Goal: Task Accomplishment & Management: Use online tool/utility

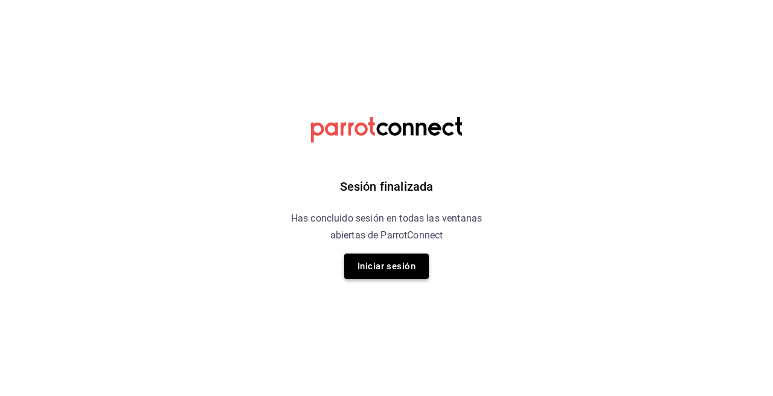
click at [397, 259] on button "Iniciar sesión" at bounding box center [386, 266] width 85 height 25
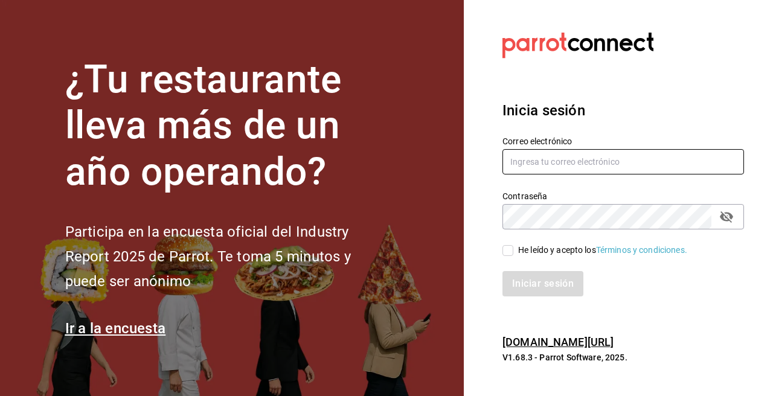
click at [523, 163] on input "text" at bounding box center [624, 161] width 242 height 25
paste input "[EMAIL_ADDRESS][DOMAIN_NAME]"
type input "[EMAIL_ADDRESS][DOMAIN_NAME]"
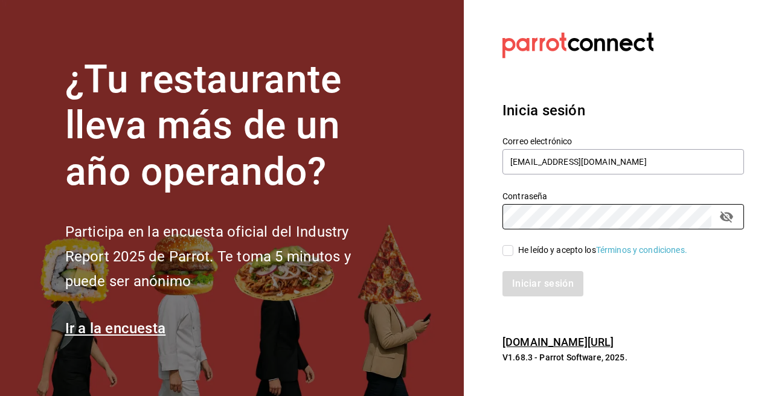
click at [505, 248] on input "He leído y acepto los Términos y condiciones." at bounding box center [508, 250] width 11 height 11
checkbox input "true"
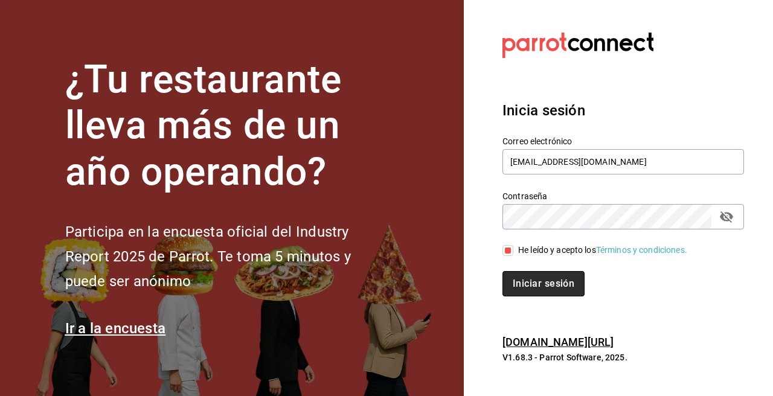
click at [525, 283] on button "Iniciar sesión" at bounding box center [544, 283] width 82 height 25
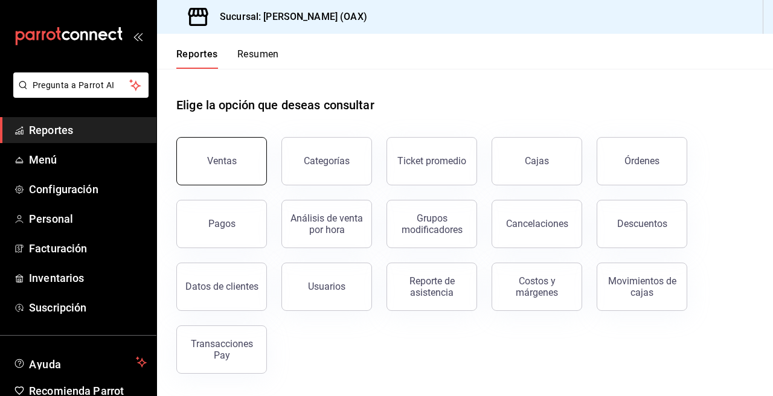
click at [238, 162] on button "Ventas" at bounding box center [221, 161] width 91 height 48
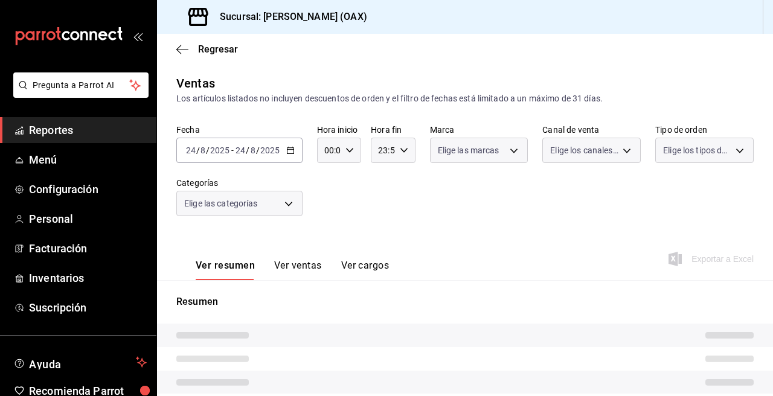
scroll to position [109, 0]
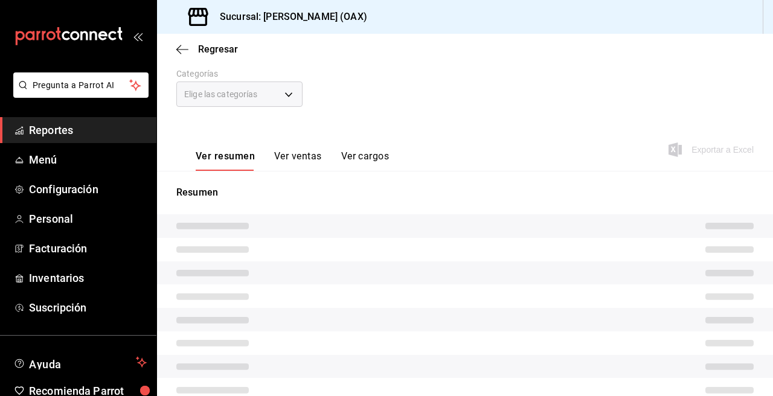
click at [293, 94] on div "Elige las categorías" at bounding box center [239, 94] width 126 height 25
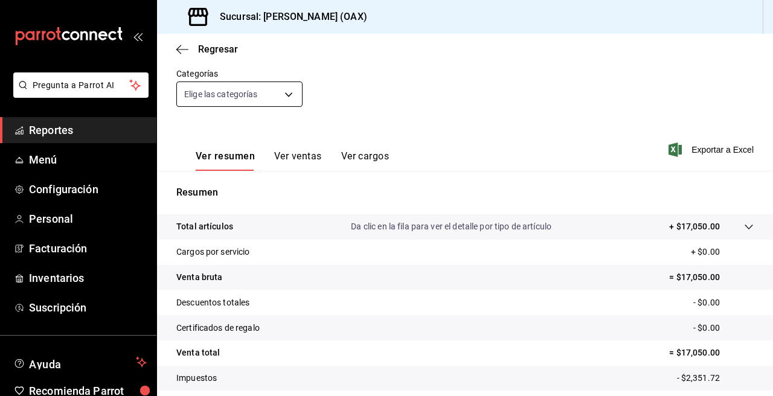
click at [287, 95] on body "Pregunta a Parrot AI Reportes Menú Configuración Personal Facturación Inventari…" at bounding box center [386, 198] width 773 height 396
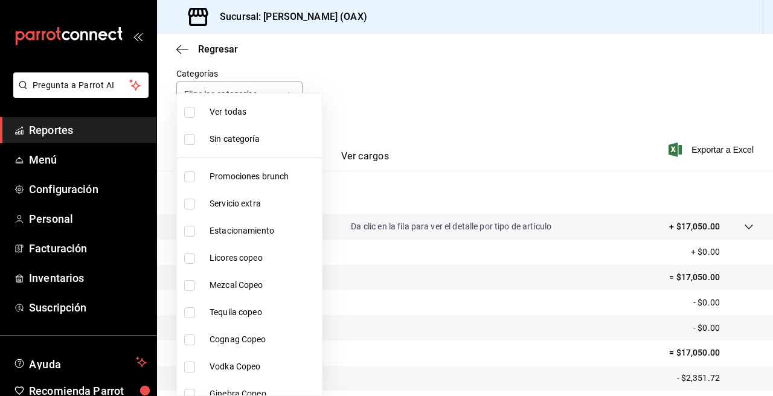
click at [249, 173] on span "Promociones brunch" at bounding box center [264, 176] width 108 height 13
type input "463459c9-37eb-4576-8402-f641077c2631"
checkbox input "true"
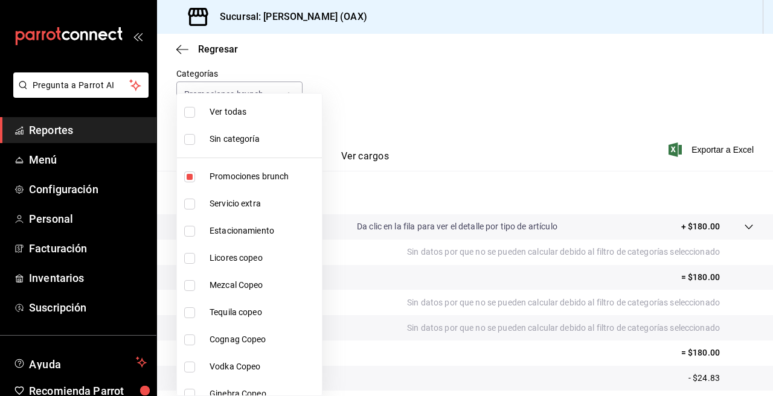
click at [222, 262] on span "Licores copeo" at bounding box center [264, 258] width 108 height 13
type input "463459c9-37eb-4576-8402-f641077c2631,53139860-d7d2-4d39-aa52-4d46cf22222e"
checkbox input "true"
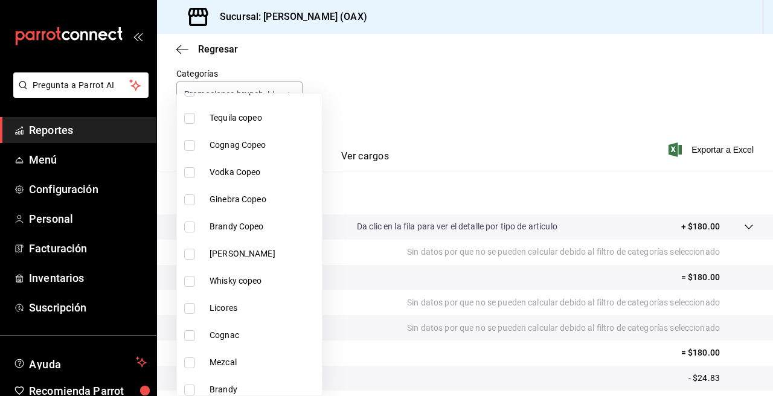
scroll to position [134, 0]
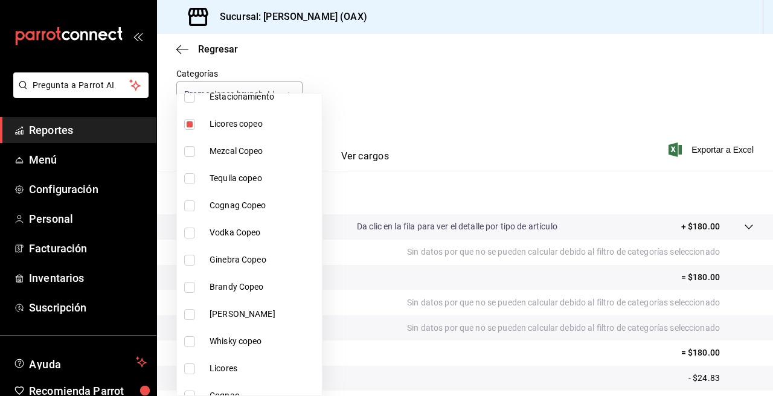
click at [240, 146] on span "Mezcal Copeo" at bounding box center [264, 151] width 108 height 13
type input "463459c9-37eb-4576-8402-f641077c2631,53139860-d7d2-4d39-aa52-4d46cf22222e,93cce…"
checkbox input "true"
click at [192, 176] on input "checkbox" at bounding box center [189, 178] width 11 height 11
checkbox input "true"
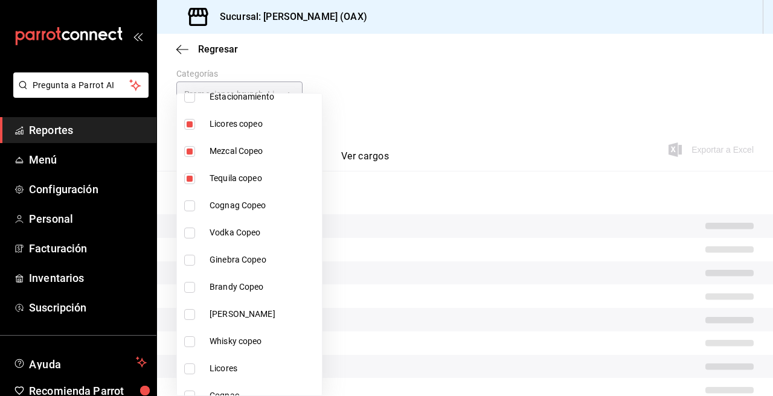
type input "463459c9-37eb-4576-8402-f641077c2631,53139860-d7d2-4d39-aa52-4d46cf22222e,93cce…"
click at [190, 205] on input "checkbox" at bounding box center [189, 206] width 11 height 11
checkbox input "true"
type input "463459c9-37eb-4576-8402-f641077c2631,53139860-d7d2-4d39-aa52-4d46cf22222e,93cce…"
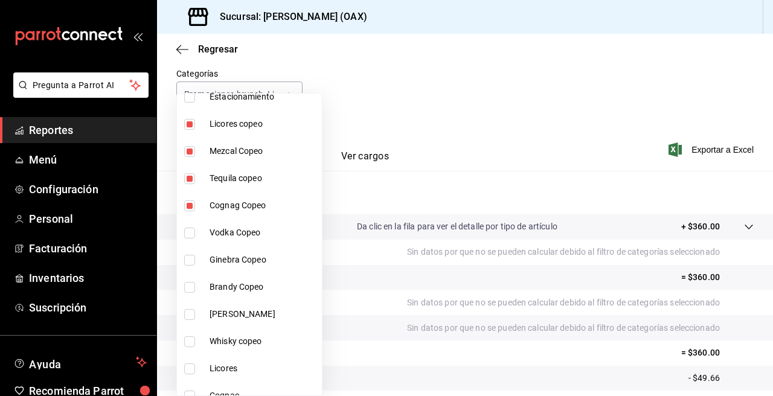
click at [191, 231] on input "checkbox" at bounding box center [189, 233] width 11 height 11
checkbox input "true"
type input "463459c9-37eb-4576-8402-f641077c2631,53139860-d7d2-4d39-aa52-4d46cf22222e,93cce…"
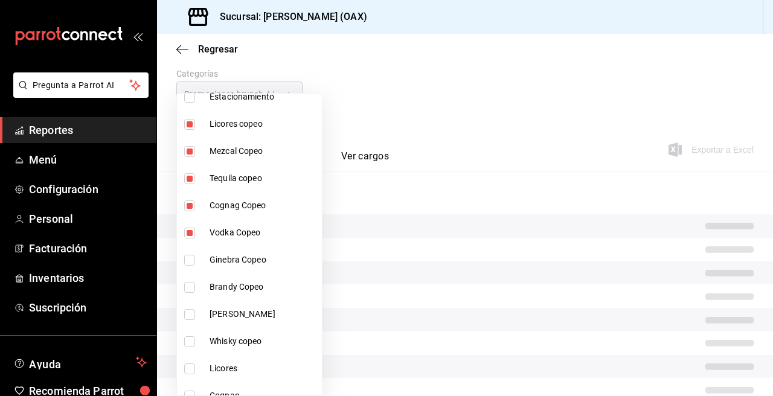
click at [192, 260] on input "checkbox" at bounding box center [189, 260] width 11 height 11
checkbox input "true"
type input "463459c9-37eb-4576-8402-f641077c2631,53139860-d7d2-4d39-aa52-4d46cf22222e,93cce…"
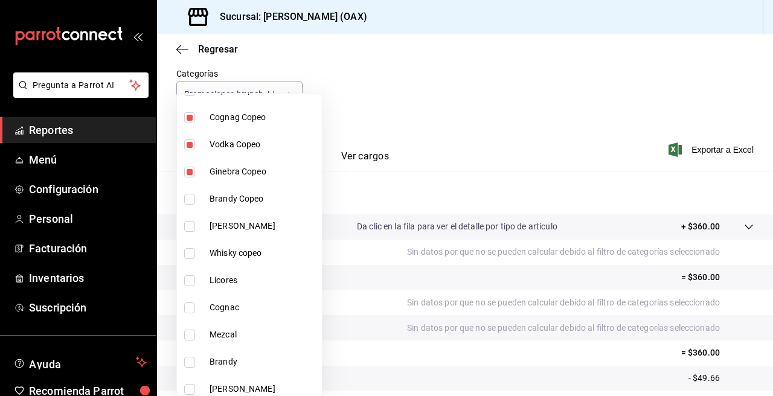
scroll to position [236, 0]
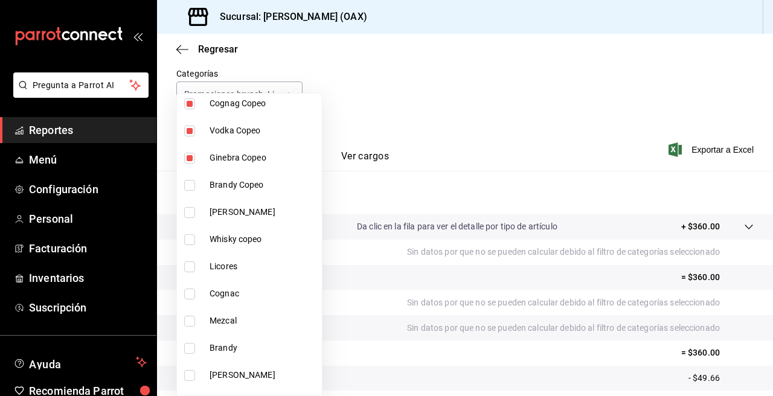
click at [186, 185] on input "checkbox" at bounding box center [189, 185] width 11 height 11
checkbox input "true"
type input "463459c9-37eb-4576-8402-f641077c2631,53139860-d7d2-4d39-aa52-4d46cf22222e,93cce…"
drag, startPoint x: 191, startPoint y: 211, endPoint x: 195, endPoint y: 237, distance: 26.3
click at [191, 211] on input "checkbox" at bounding box center [189, 212] width 11 height 11
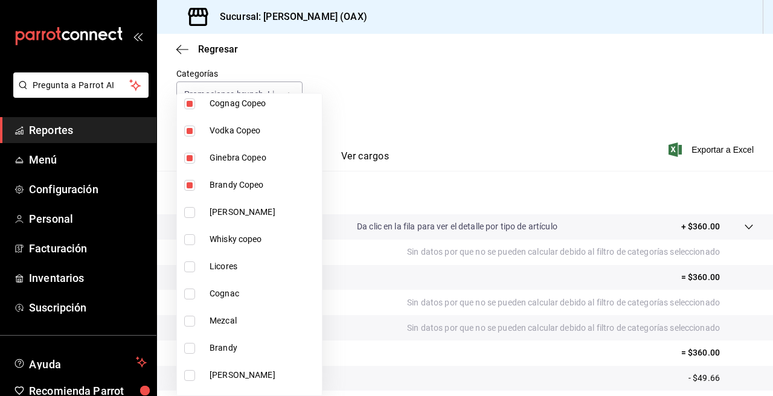
checkbox input "true"
type input "463459c9-37eb-4576-8402-f641077c2631,53139860-d7d2-4d39-aa52-4d46cf22222e,93cce…"
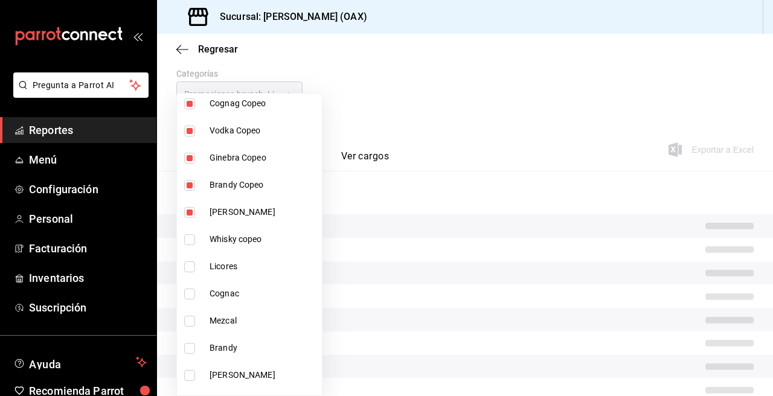
click at [194, 237] on input "checkbox" at bounding box center [189, 239] width 11 height 11
checkbox input "true"
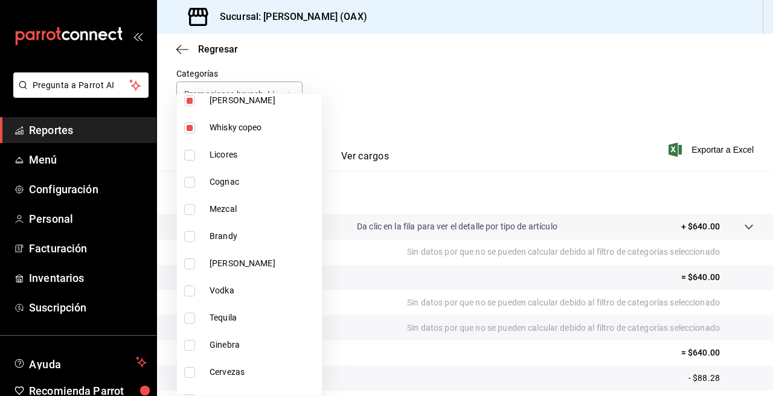
scroll to position [357, 0]
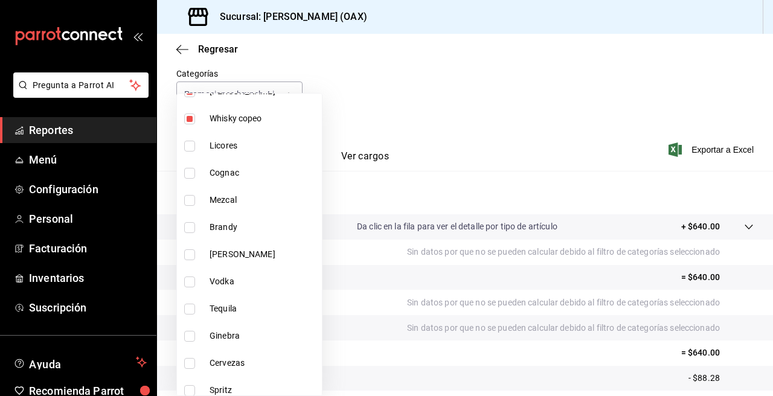
click at [228, 149] on span "Licores" at bounding box center [264, 146] width 108 height 13
type input "463459c9-37eb-4576-8402-f641077c2631,53139860-d7d2-4d39-aa52-4d46cf22222e,93cce…"
checkbox input "true"
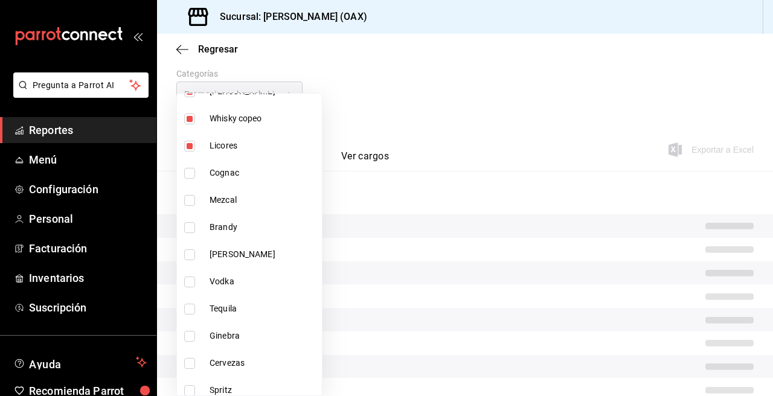
click at [191, 173] on input "checkbox" at bounding box center [189, 173] width 11 height 11
checkbox input "true"
type input "463459c9-37eb-4576-8402-f641077c2631,53139860-d7d2-4d39-aa52-4d46cf22222e,93cce…"
click at [193, 195] on input "checkbox" at bounding box center [189, 200] width 11 height 11
checkbox input "true"
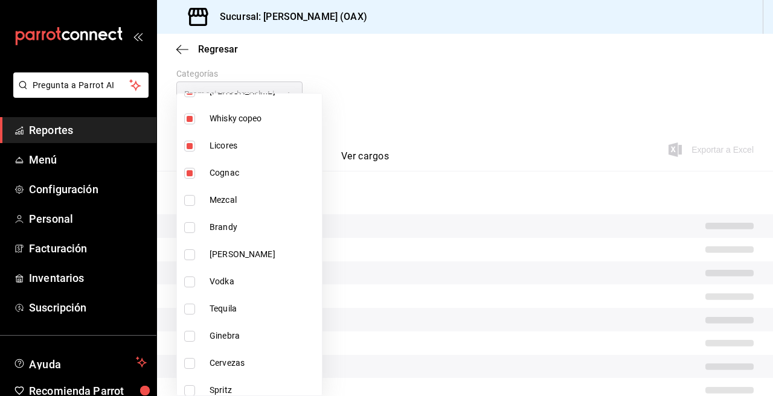
type input "463459c9-37eb-4576-8402-f641077c2631,53139860-d7d2-4d39-aa52-4d46cf22222e,93cce…"
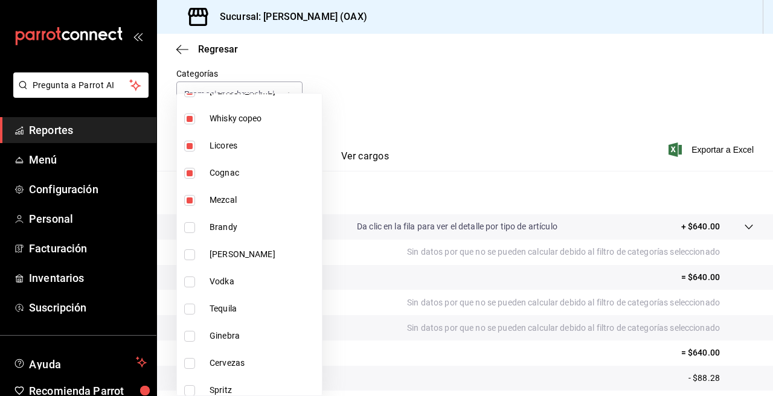
click at [192, 231] on input "checkbox" at bounding box center [189, 227] width 11 height 11
checkbox input "true"
type input "463459c9-37eb-4576-8402-f641077c2631,53139860-d7d2-4d39-aa52-4d46cf22222e,93cce…"
click at [189, 258] on input "checkbox" at bounding box center [189, 254] width 11 height 11
checkbox input "true"
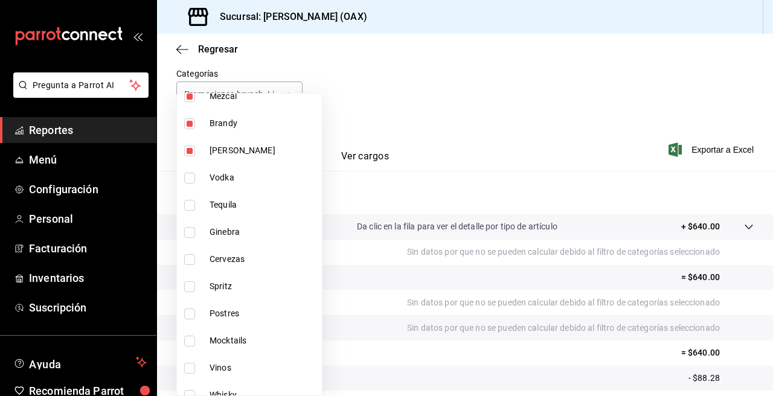
scroll to position [463, 0]
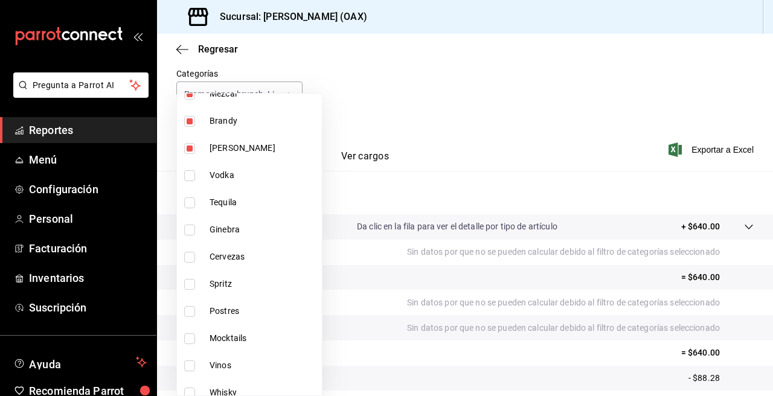
click at [224, 177] on span "Vodka" at bounding box center [264, 175] width 108 height 13
type input "463459c9-37eb-4576-8402-f641077c2631,53139860-d7d2-4d39-aa52-4d46cf22222e,93cce…"
checkbox input "true"
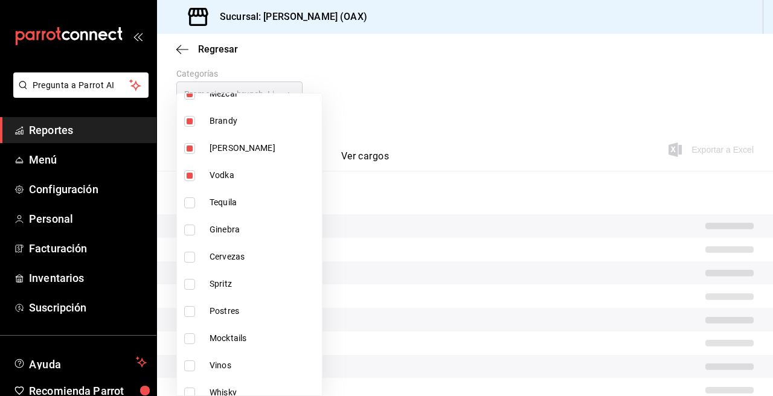
click at [194, 202] on input "checkbox" at bounding box center [189, 203] width 11 height 11
checkbox input "true"
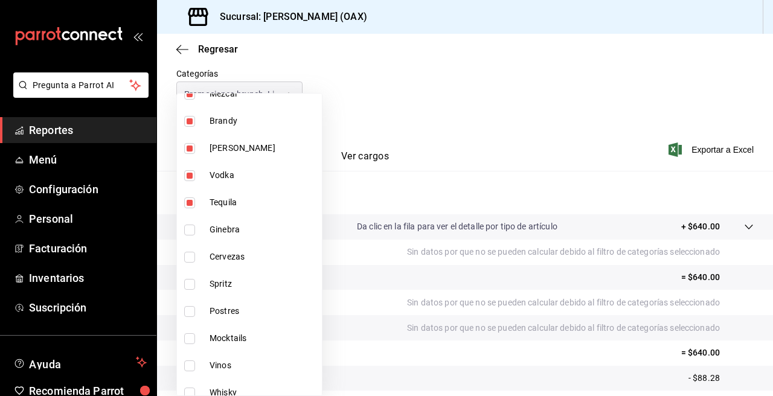
type input "463459c9-37eb-4576-8402-f641077c2631,53139860-d7d2-4d39-aa52-4d46cf22222e,93cce…"
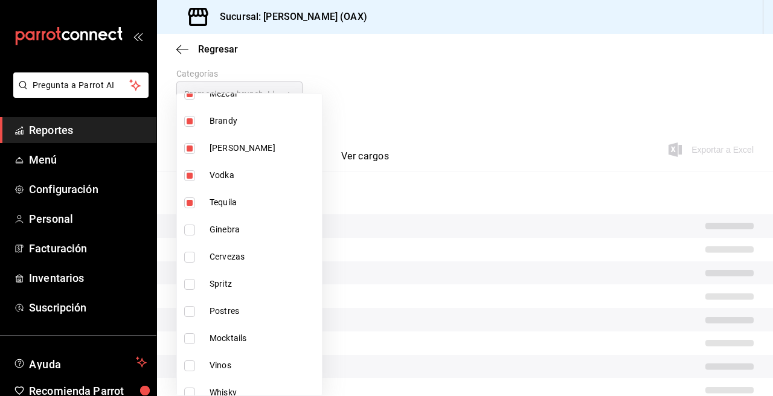
click at [191, 231] on input "checkbox" at bounding box center [189, 230] width 11 height 11
checkbox input "true"
type input "463459c9-37eb-4576-8402-f641077c2631,53139860-d7d2-4d39-aa52-4d46cf22222e,93cce…"
click at [189, 256] on input "checkbox" at bounding box center [189, 257] width 11 height 11
checkbox input "true"
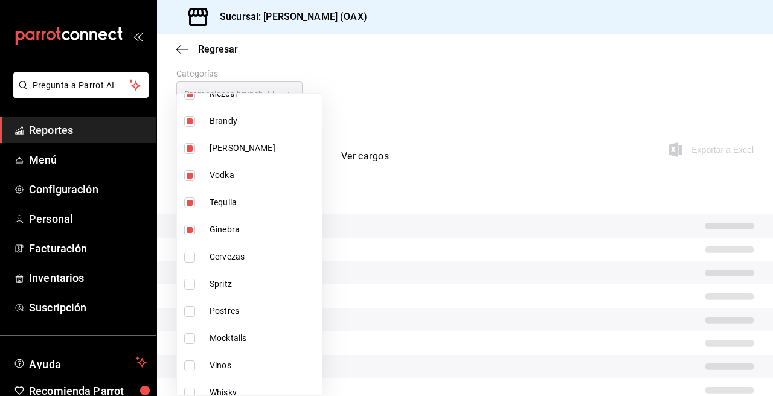
type input "463459c9-37eb-4576-8402-f641077c2631,53139860-d7d2-4d39-aa52-4d46cf22222e,93cce…"
click at [189, 281] on input "checkbox" at bounding box center [189, 284] width 11 height 11
checkbox input "true"
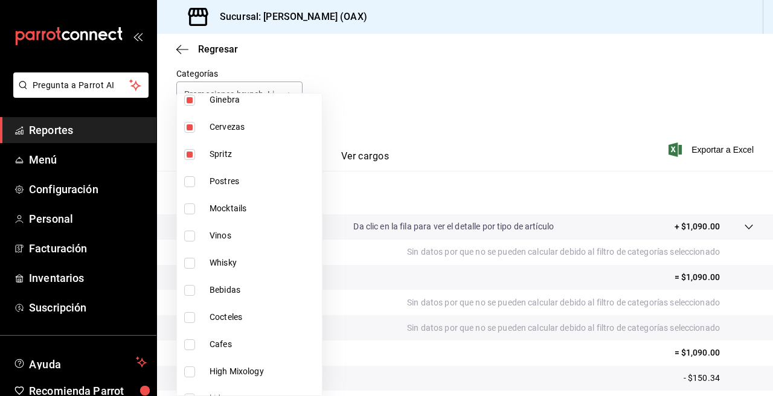
scroll to position [612, 0]
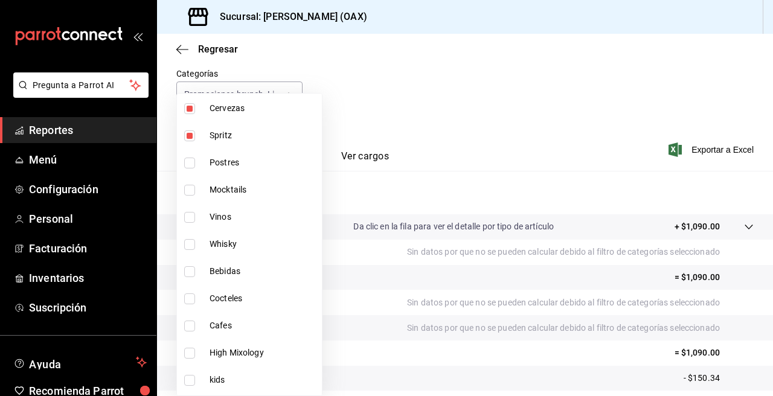
click at [236, 186] on span "Mocktails" at bounding box center [264, 190] width 108 height 13
type input "463459c9-37eb-4576-8402-f641077c2631,53139860-d7d2-4d39-aa52-4d46cf22222e,93cce…"
checkbox input "true"
click at [222, 217] on span "Vinos" at bounding box center [264, 217] width 108 height 13
type input "463459c9-37eb-4576-8402-f641077c2631,53139860-d7d2-4d39-aa52-4d46cf22222e,93cce…"
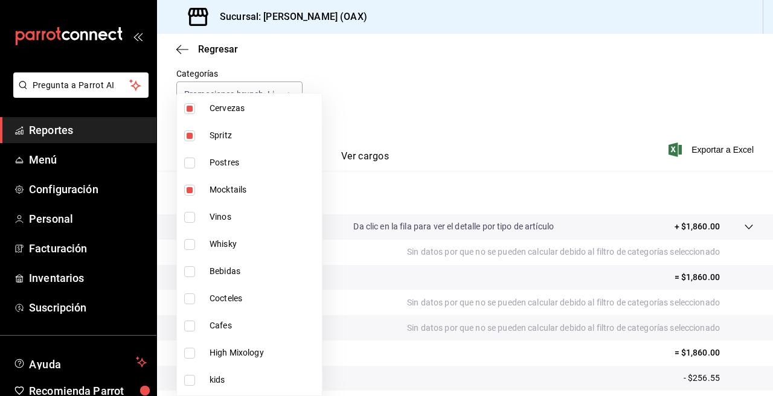
checkbox input "true"
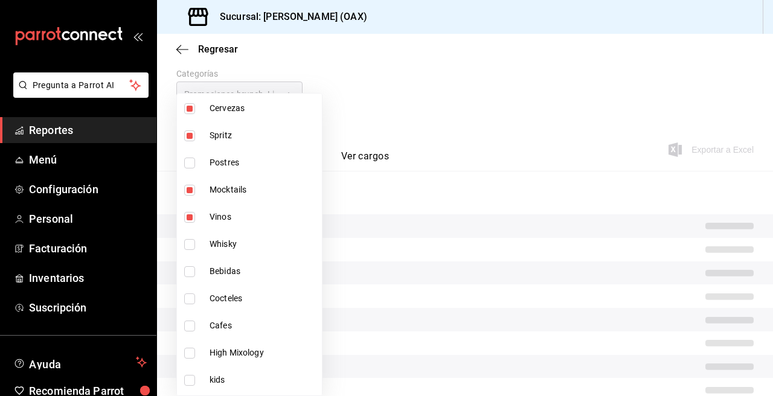
click at [223, 245] on span "Whisky" at bounding box center [264, 244] width 108 height 13
type input "463459c9-37eb-4576-8402-f641077c2631,53139860-d7d2-4d39-aa52-4d46cf22222e,93cce…"
checkbox input "true"
click at [219, 271] on span "Bebidas" at bounding box center [264, 271] width 108 height 13
type input "463459c9-37eb-4576-8402-f641077c2631,53139860-d7d2-4d39-aa52-4d46cf22222e,93cce…"
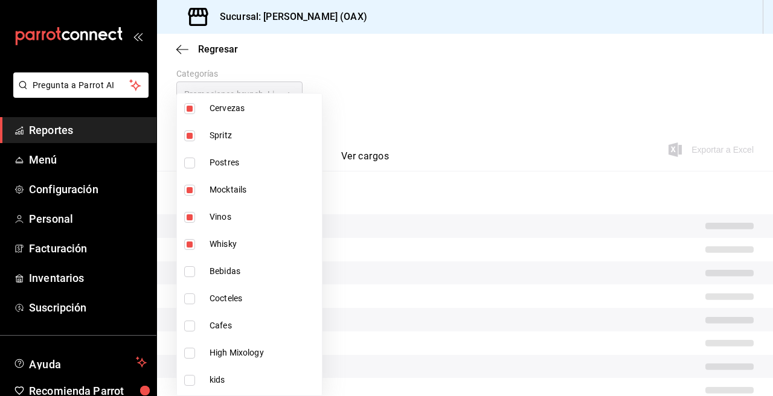
checkbox input "true"
click at [225, 297] on span "Cocteles" at bounding box center [264, 298] width 108 height 13
type input "463459c9-37eb-4576-8402-f641077c2631,53139860-d7d2-4d39-aa52-4d46cf22222e,93cce…"
checkbox input "true"
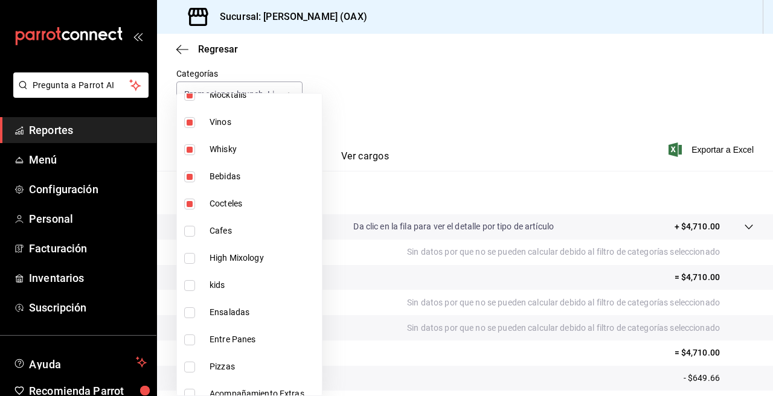
scroll to position [753, 0]
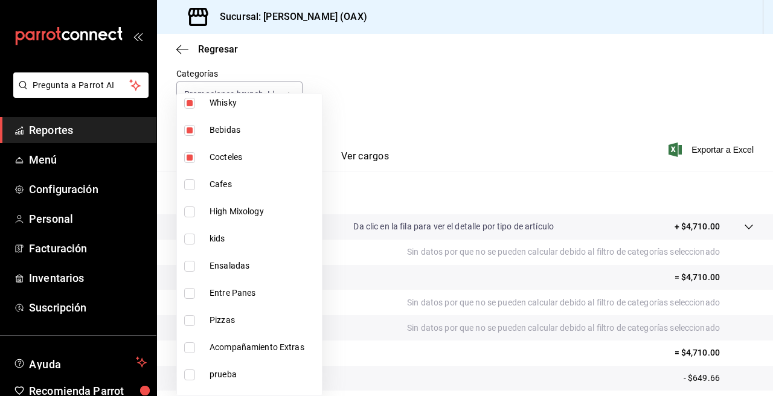
click at [216, 186] on span "Cafes" at bounding box center [264, 184] width 108 height 13
type input "463459c9-37eb-4576-8402-f641077c2631,53139860-d7d2-4d39-aa52-4d46cf22222e,93cce…"
checkbox input "true"
click at [196, 210] on label at bounding box center [192, 212] width 16 height 11
click at [195, 210] on input "checkbox" at bounding box center [189, 212] width 11 height 11
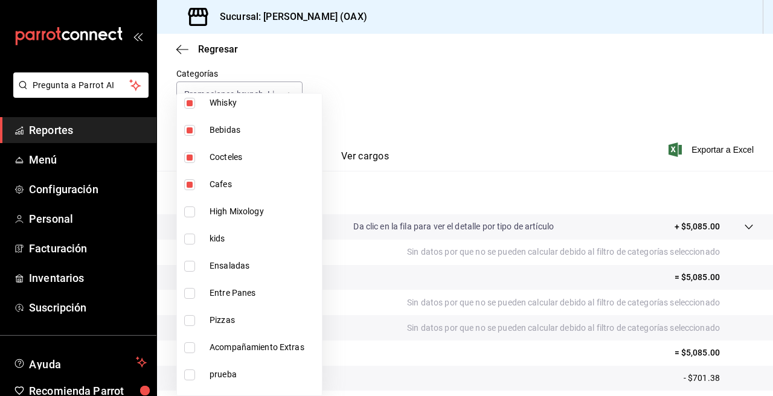
checkbox input "false"
type input "463459c9-37eb-4576-8402-f641077c2631,53139860-d7d2-4d39-aa52-4d46cf22222e,93cce…"
click at [192, 211] on input "checkbox" at bounding box center [189, 212] width 11 height 11
checkbox input "true"
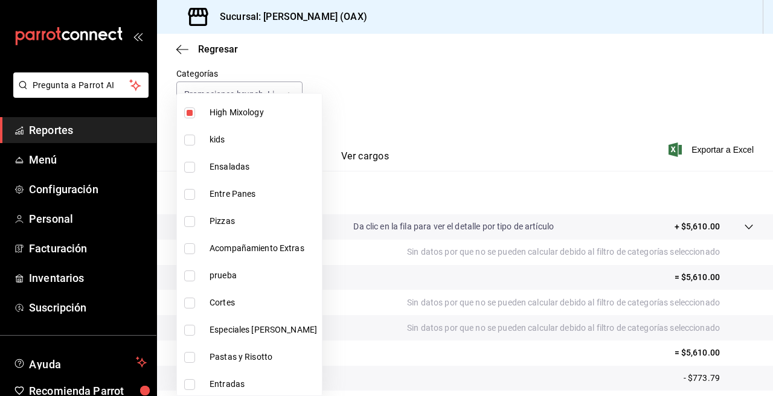
scroll to position [855, 0]
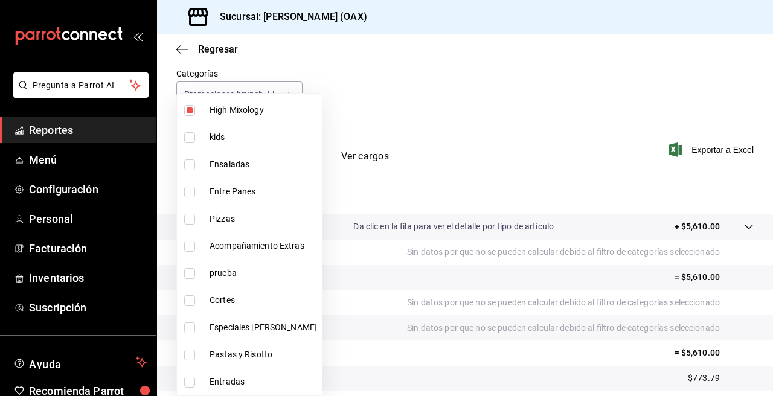
click at [512, 137] on div at bounding box center [386, 198] width 773 height 396
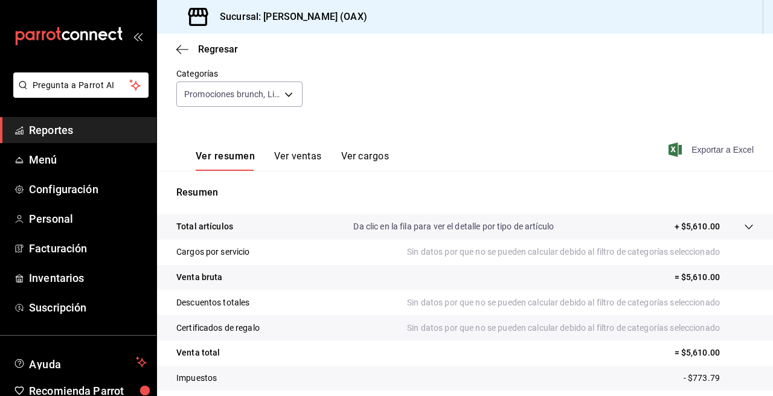
click at [696, 150] on span "Exportar a Excel" at bounding box center [712, 150] width 83 height 14
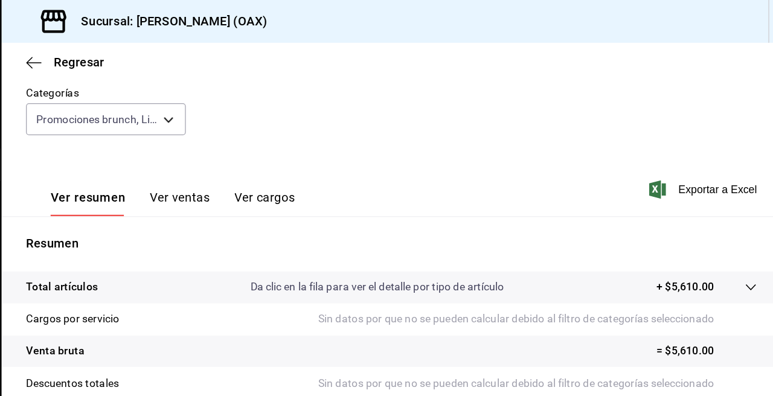
scroll to position [98, 0]
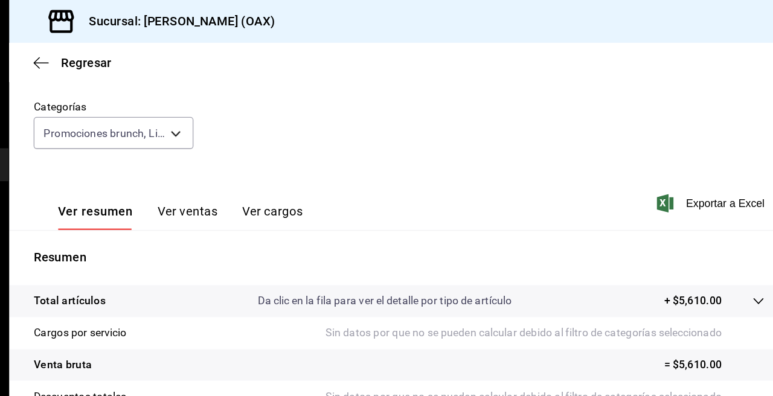
click at [333, 0] on div "Sucursal: Rafaela (OAX)" at bounding box center [465, 17] width 616 height 34
click at [402, 95] on div "Fecha 2025-08-24 24 / 8 / 2025 - 2025-08-24 24 / 8 / 2025 Hora inicio 00:00 Hor…" at bounding box center [464, 79] width 577 height 106
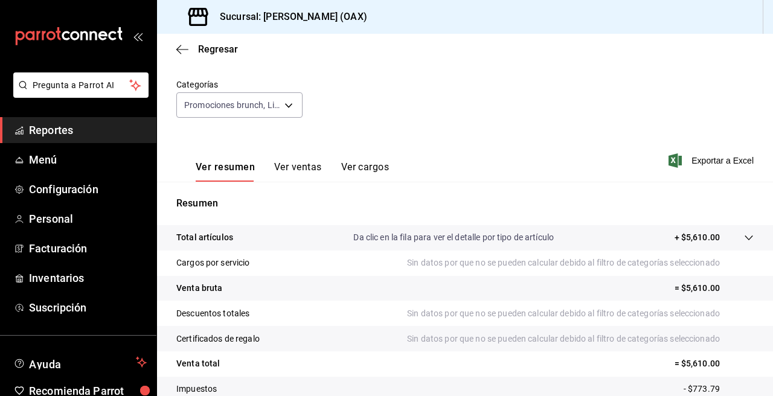
click at [227, 168] on button "Ver resumen" at bounding box center [225, 171] width 59 height 21
click at [274, 96] on body "Pregunta a Parrot AI Reportes Menú Configuración Personal Facturación Inventari…" at bounding box center [386, 198] width 773 height 396
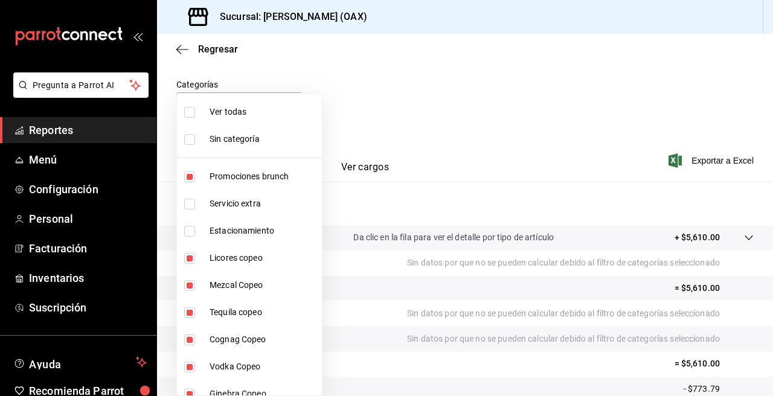
click at [227, 111] on span "Ver todas" at bounding box center [264, 112] width 108 height 13
type input "463459c9-37eb-4576-8402-f641077c2631,cf85e954-8913-478f-8e45-d6559c5c5af7,b9b3d…"
checkbox input "true"
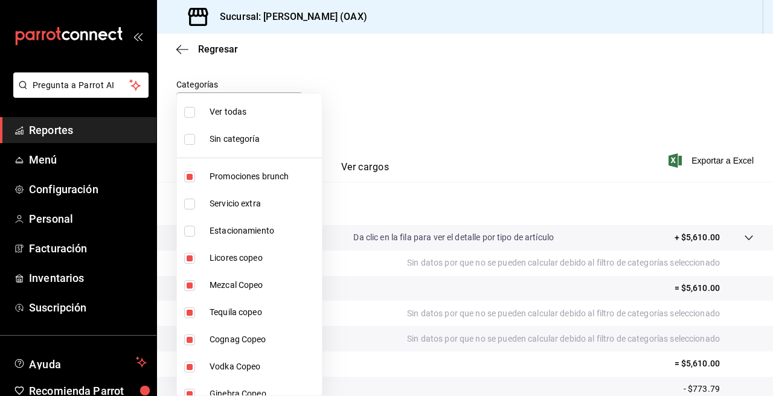
checkbox input "true"
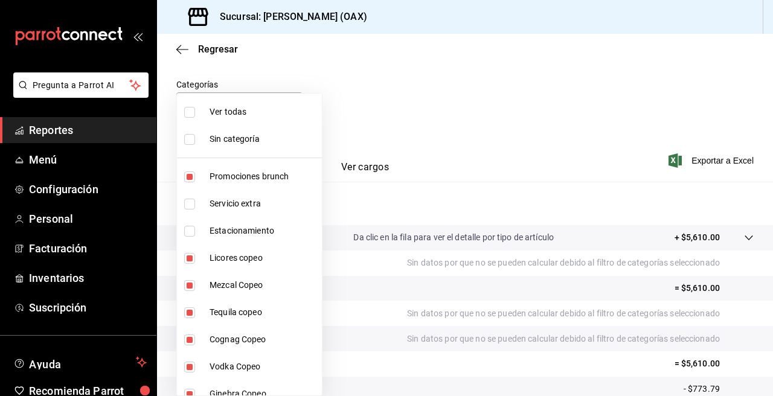
checkbox input "true"
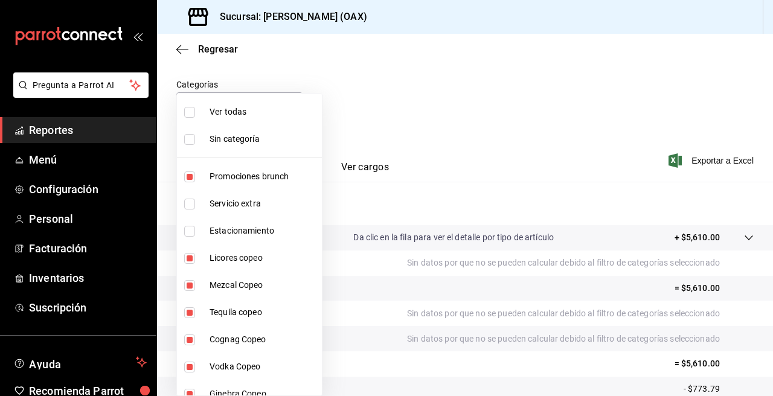
checkbox input "true"
click at [647, 100] on div at bounding box center [386, 198] width 773 height 396
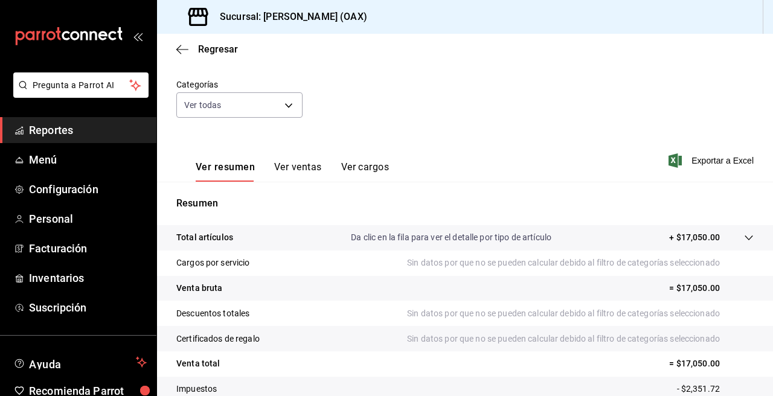
click at [56, 134] on span "Reportes" at bounding box center [88, 130] width 118 height 16
